Goal: Book appointment/travel/reservation

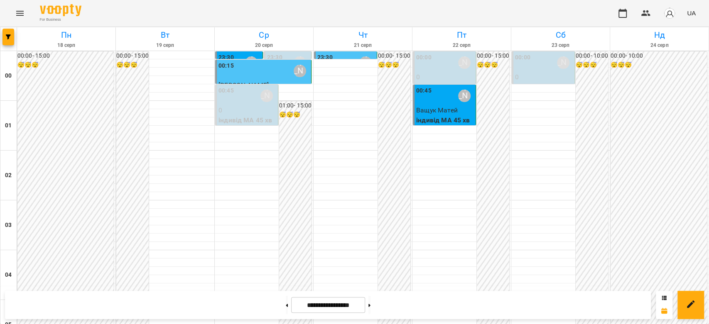
scroll to position [831, 0]
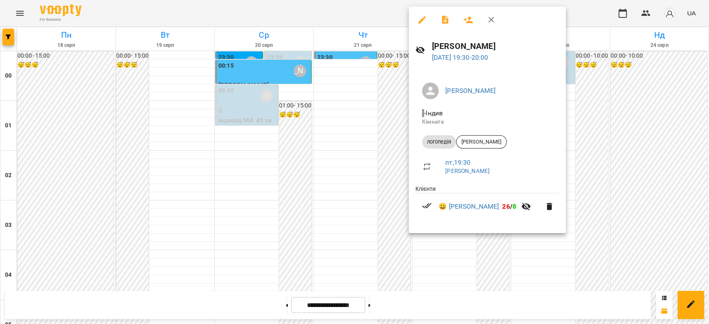
click at [386, 205] on div at bounding box center [354, 162] width 709 height 324
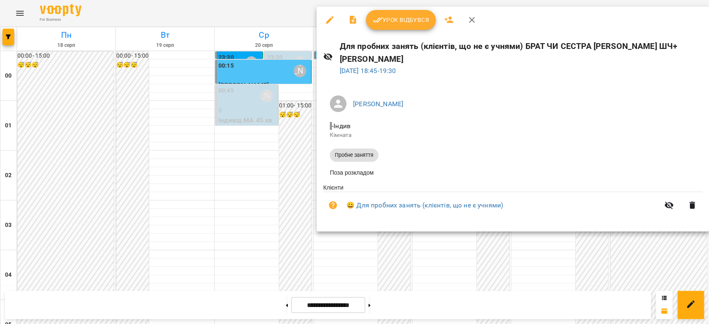
click at [286, 175] on div at bounding box center [354, 162] width 709 height 324
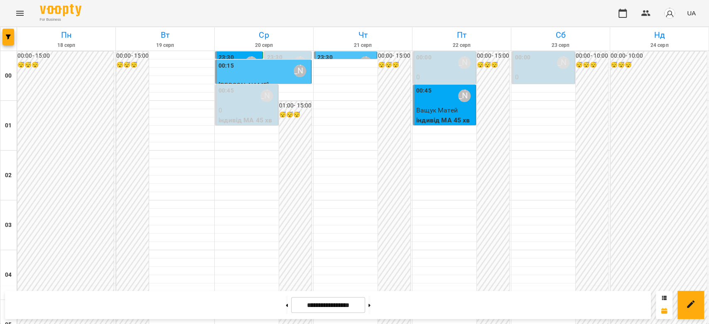
scroll to position [923, 0]
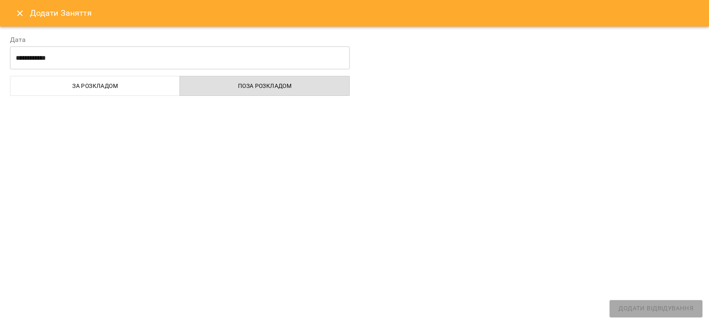
select select "**********"
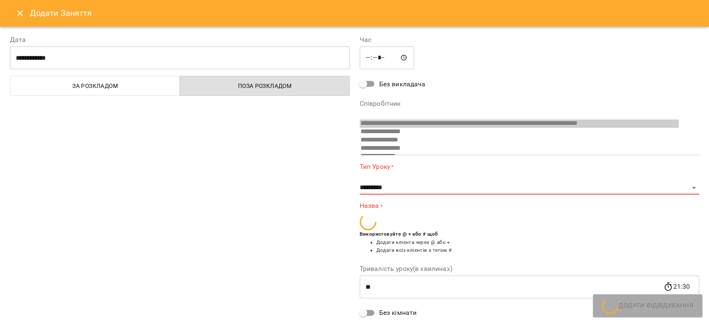
scroll to position [79, 0]
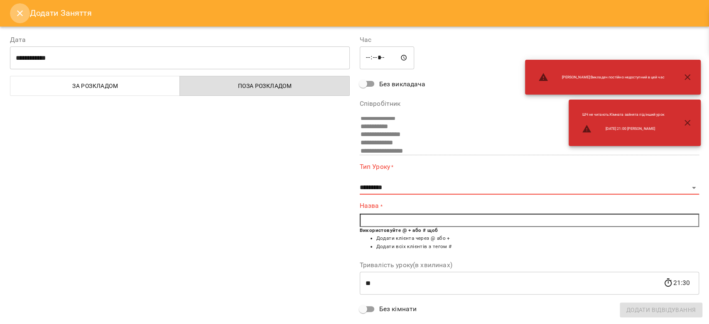
click at [21, 13] on icon "Close" at bounding box center [20, 13] width 10 height 10
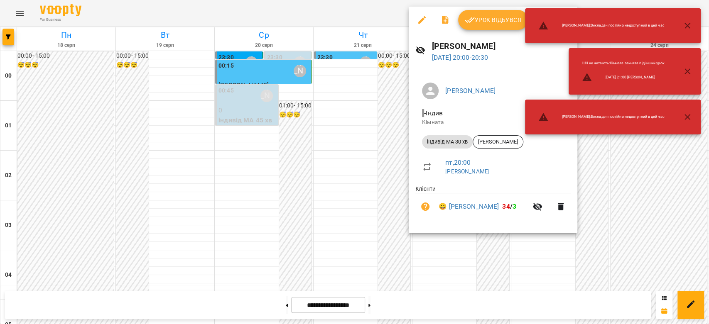
click at [356, 152] on div at bounding box center [354, 162] width 709 height 324
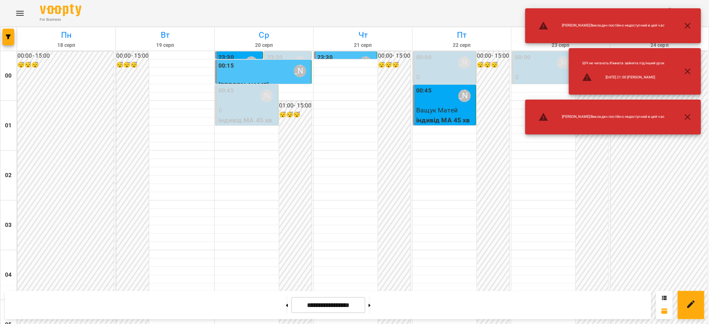
scroll to position [960, 0]
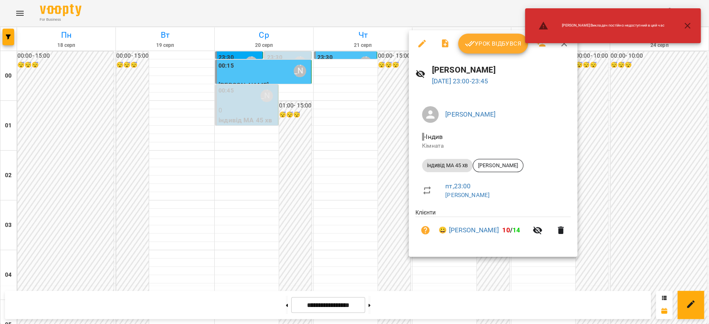
click at [333, 175] on div at bounding box center [354, 162] width 709 height 324
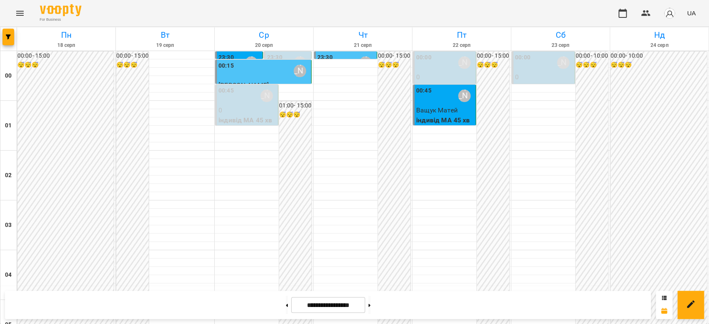
scroll to position [637, 0]
